Goal: Transaction & Acquisition: Purchase product/service

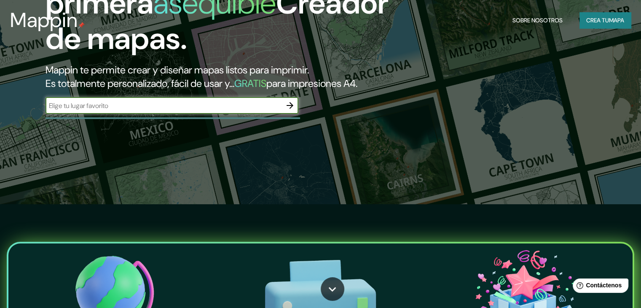
scroll to position [127, 0]
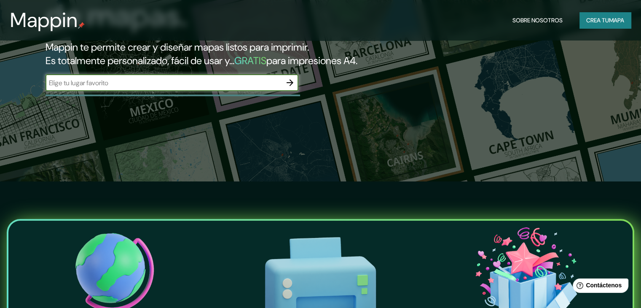
click at [118, 88] on input "text" at bounding box center [164, 83] width 236 height 10
type input "[GEOGRAPHIC_DATA]"
click at [290, 88] on icon "button" at bounding box center [290, 83] width 10 height 10
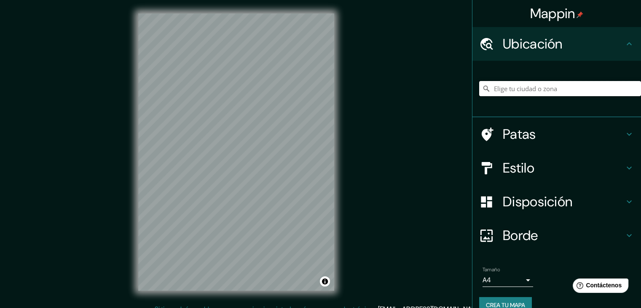
click at [547, 90] on input "Elige tu ciudad o zona" at bounding box center [560, 88] width 162 height 15
click at [539, 89] on input "[GEOGRAPHIC_DATA]" at bounding box center [560, 88] width 162 height 15
click at [539, 85] on input "[GEOGRAPHIC_DATA]" at bounding box center [560, 88] width 162 height 15
click at [539, 91] on input "[GEOGRAPHIC_DATA]" at bounding box center [560, 88] width 162 height 15
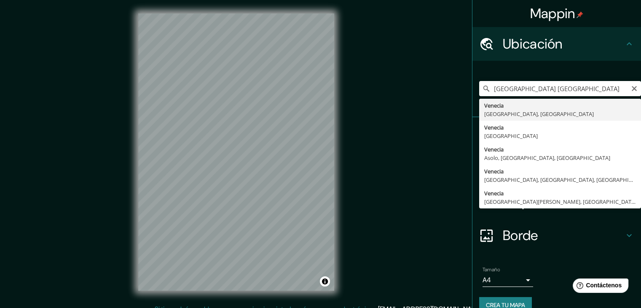
type input "[GEOGRAPHIC_DATA], [GEOGRAPHIC_DATA], [GEOGRAPHIC_DATA]"
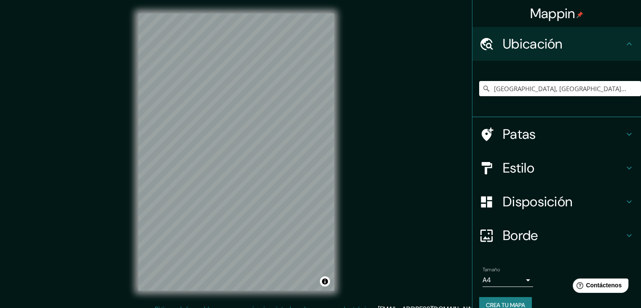
click at [534, 171] on h4 "Estilo" at bounding box center [563, 167] width 121 height 17
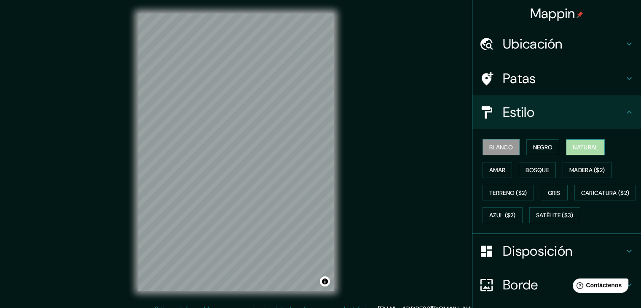
click at [587, 145] on font "Natural" at bounding box center [585, 147] width 25 height 8
click at [625, 110] on icon at bounding box center [630, 112] width 10 height 10
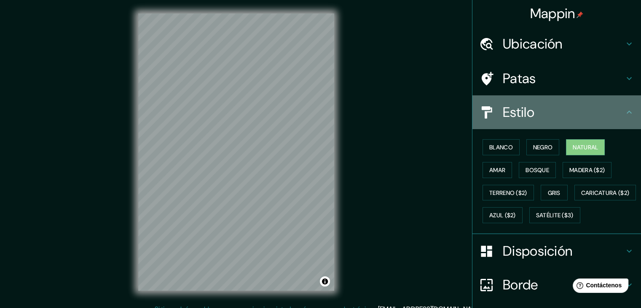
click at [622, 106] on div "Estilo" at bounding box center [557, 112] width 169 height 34
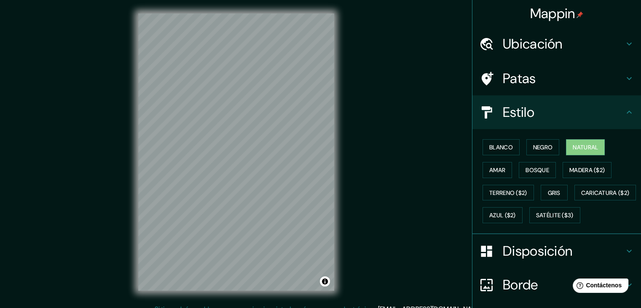
click at [625, 78] on icon at bounding box center [630, 78] width 10 height 10
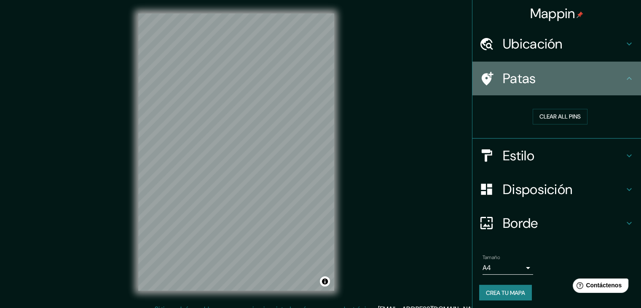
click at [625, 77] on icon at bounding box center [630, 78] width 10 height 10
click at [627, 78] on icon at bounding box center [629, 78] width 5 height 3
click at [625, 75] on icon at bounding box center [630, 78] width 10 height 10
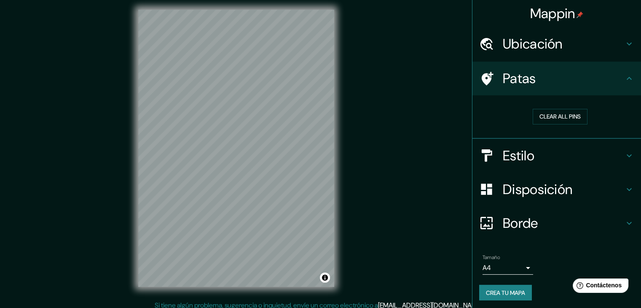
scroll to position [10, 0]
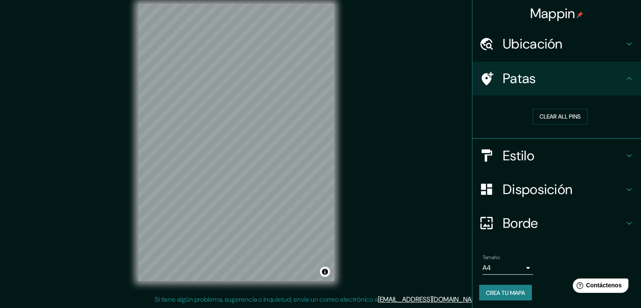
click at [505, 292] on font "Crea tu mapa" at bounding box center [505, 293] width 39 height 8
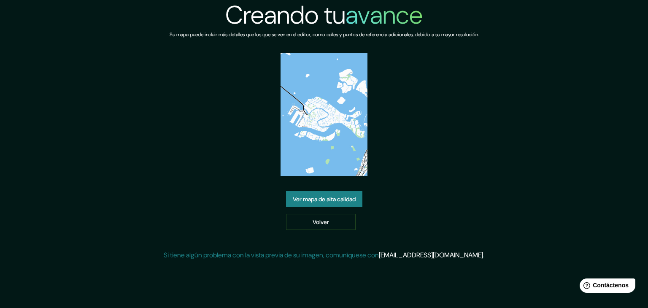
click at [343, 197] on font "Ver mapa de alta calidad" at bounding box center [324, 199] width 63 height 8
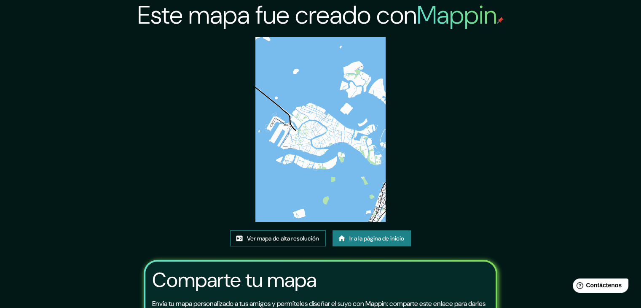
click at [297, 240] on font "Ver mapa de alta resolución" at bounding box center [283, 238] width 72 height 8
